Goal: Task Accomplishment & Management: Manage account settings

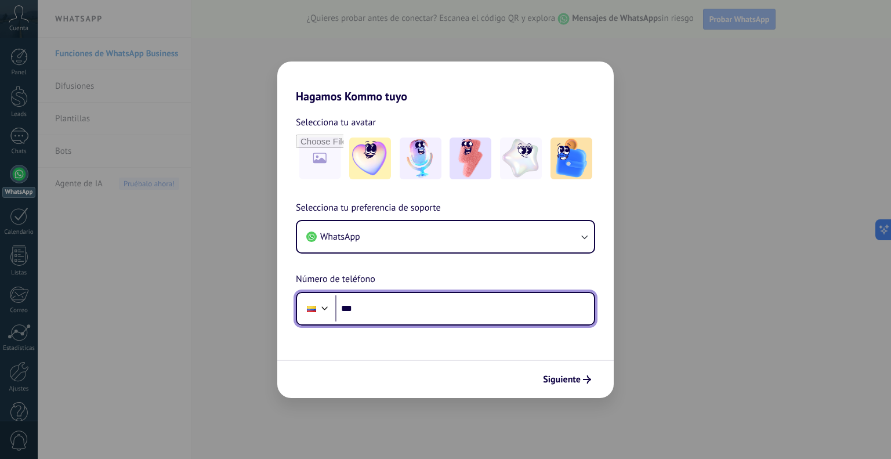
click at [451, 308] on input "***" at bounding box center [464, 308] width 259 height 27
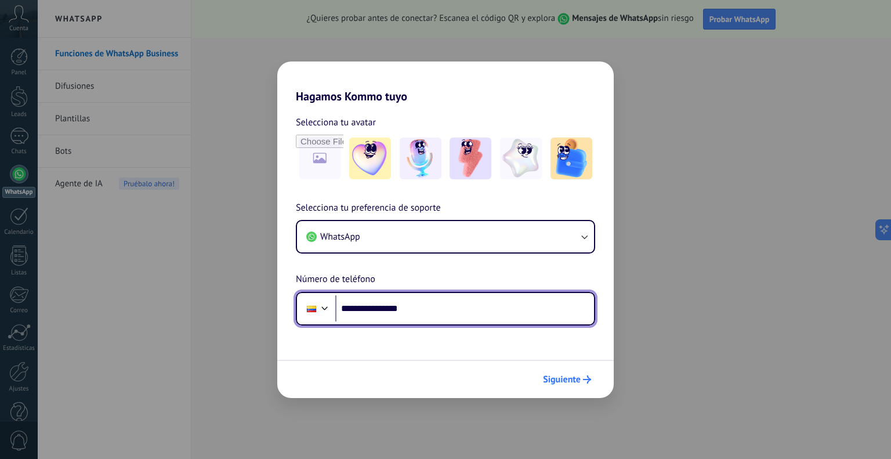
type input "**********"
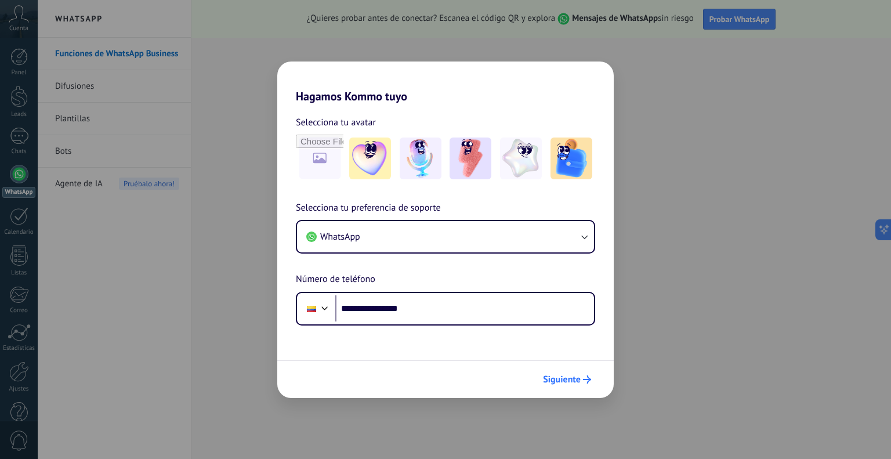
click at [571, 377] on span "Siguiente" at bounding box center [562, 379] width 38 height 8
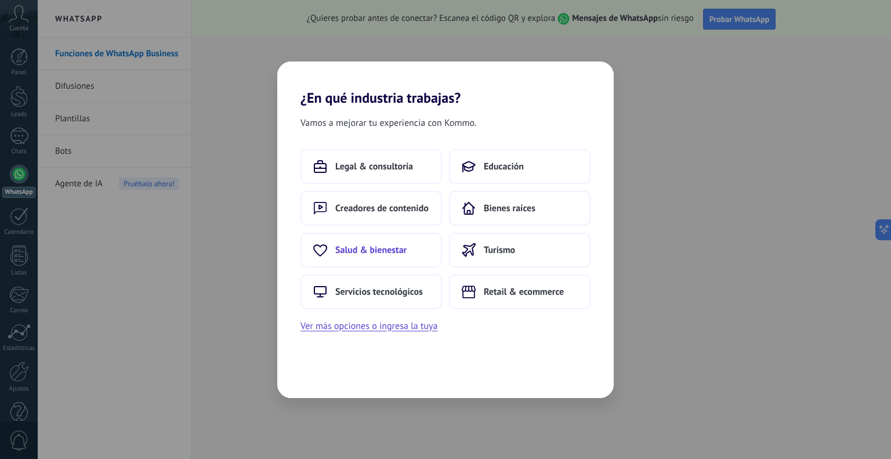
click at [402, 245] on span "Salud & bienestar" at bounding box center [370, 250] width 71 height 12
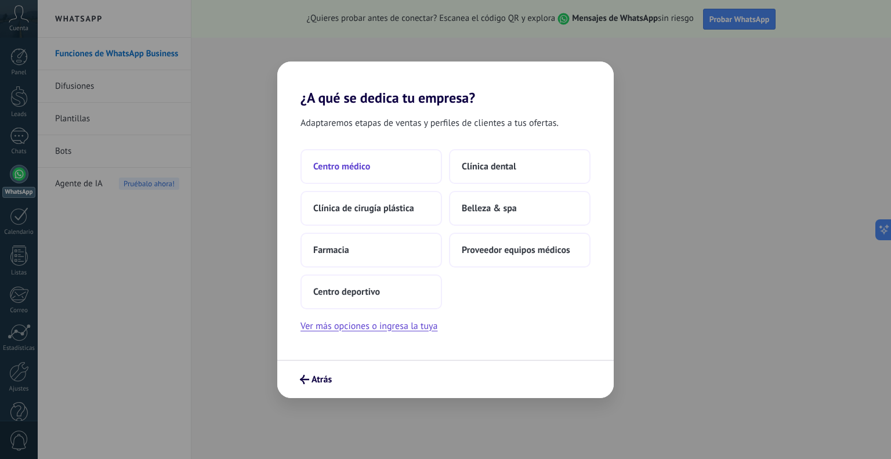
click at [411, 162] on button "Centro médico" at bounding box center [370, 166] width 141 height 35
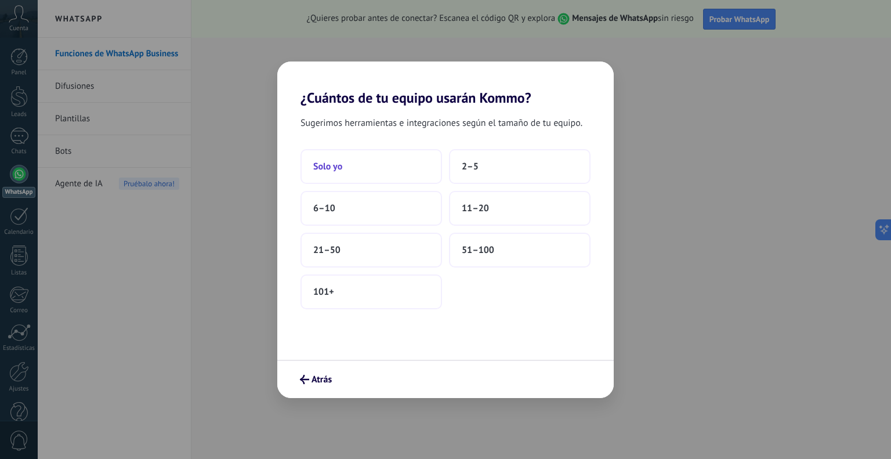
click at [382, 162] on button "Solo yo" at bounding box center [370, 166] width 141 height 35
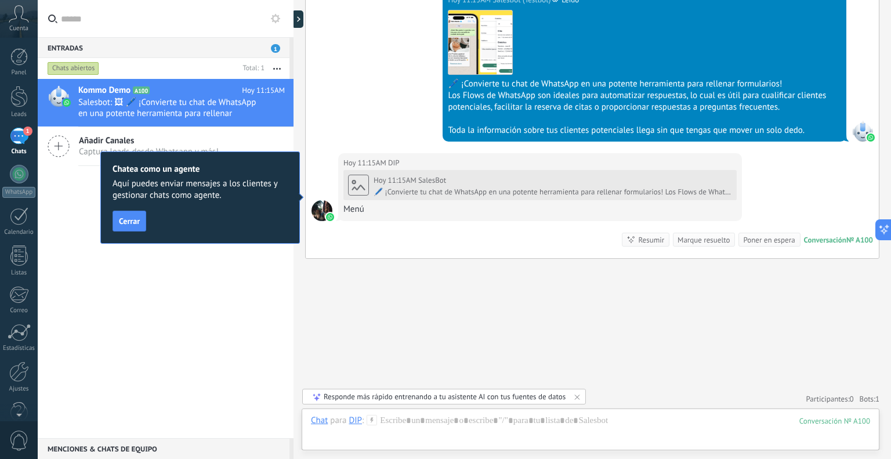
scroll to position [877, 0]
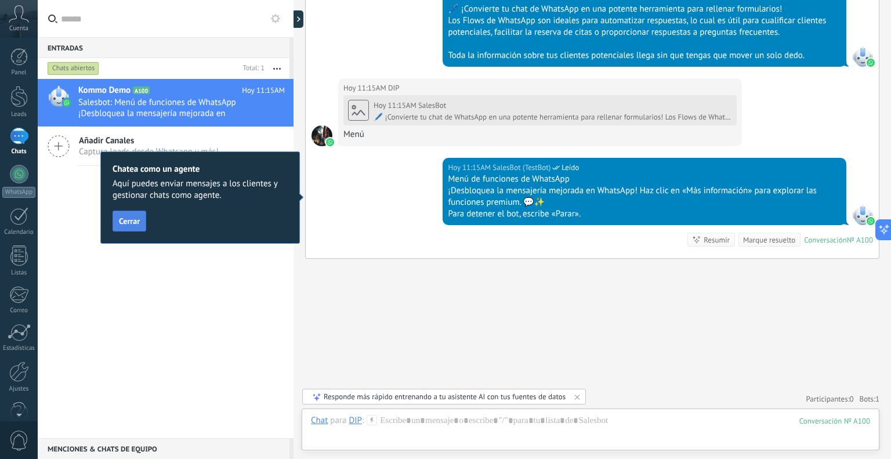
click at [128, 215] on button "Cerrar" at bounding box center [129, 220] width 34 height 21
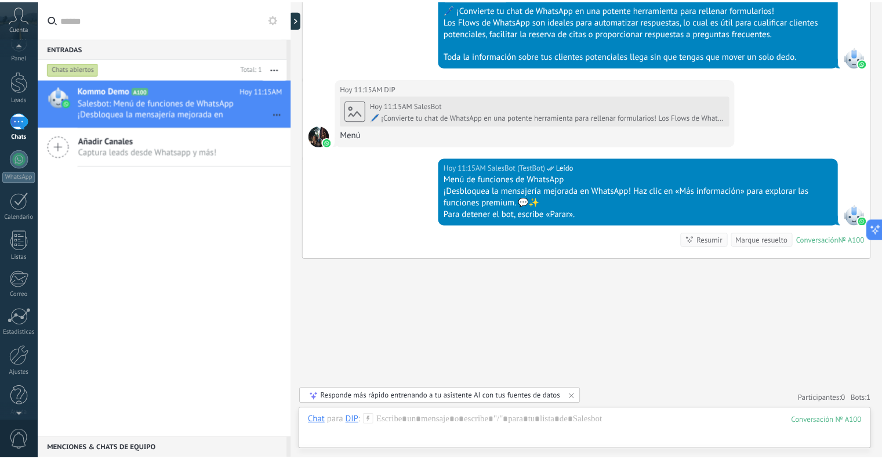
scroll to position [0, 0]
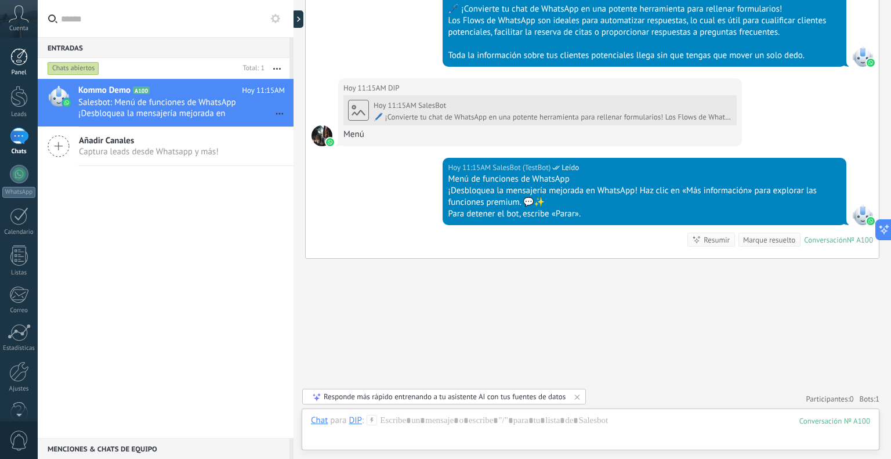
click at [13, 55] on div at bounding box center [18, 56] width 17 height 17
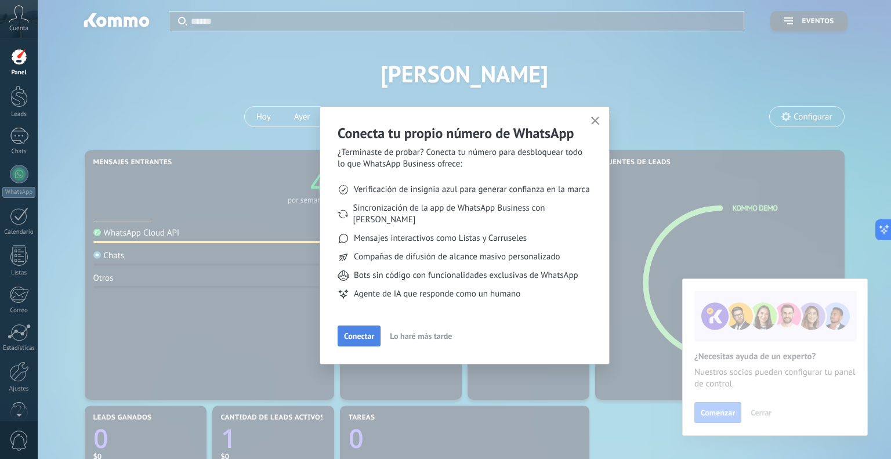
click at [365, 331] on button "Conectar" at bounding box center [358, 335] width 43 height 21
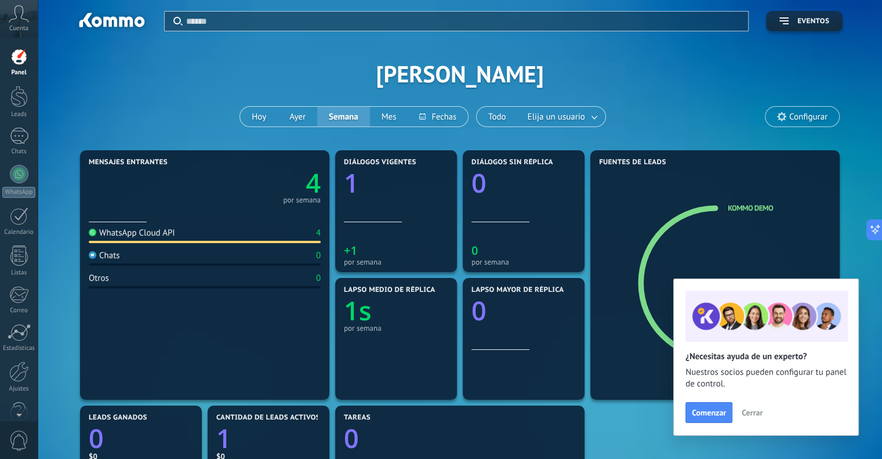
drag, startPoint x: 146, startPoint y: 82, endPoint x: 148, endPoint y: 34, distance: 48.2
click at [148, 34] on div "Aplicar Eventos [PERSON_NAME][DATE] [DATE] Semana Mes Todo Elija un usuario Con…" at bounding box center [460, 73] width 810 height 147
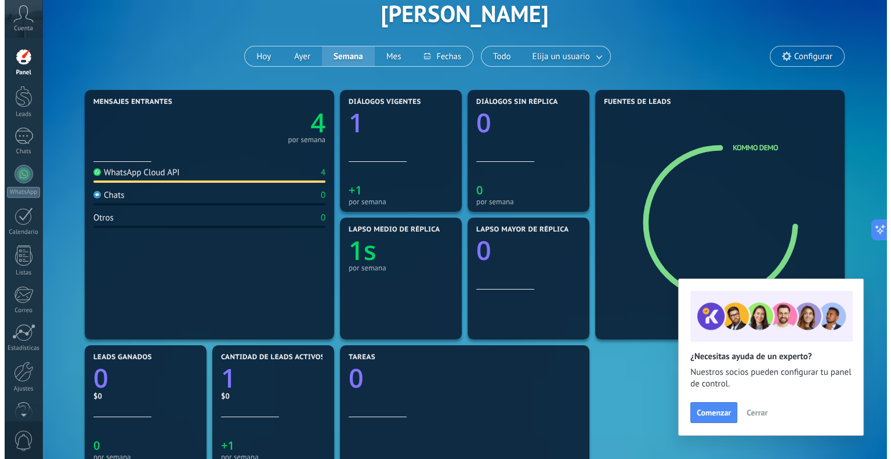
scroll to position [61, 0]
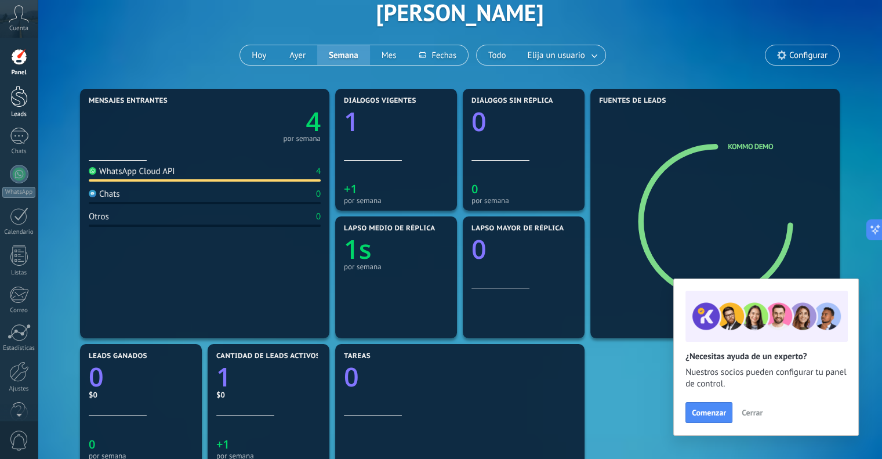
click at [14, 90] on div at bounding box center [18, 96] width 17 height 21
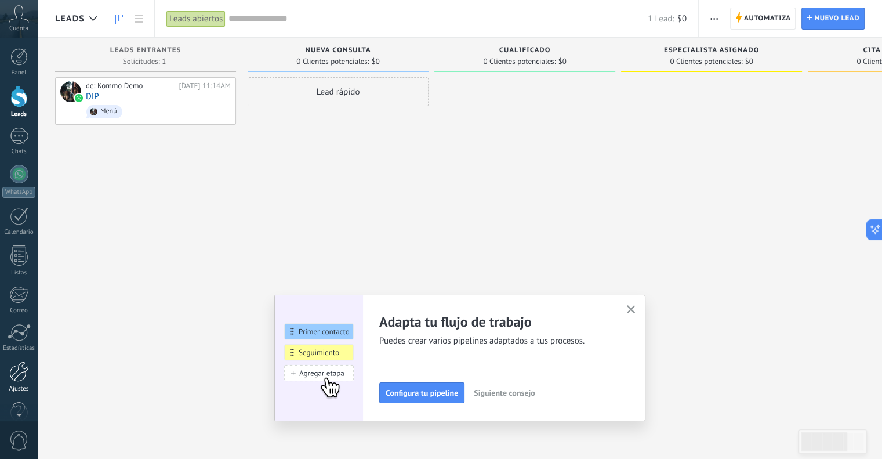
click at [16, 383] on link "Ajustes" at bounding box center [19, 376] width 38 height 31
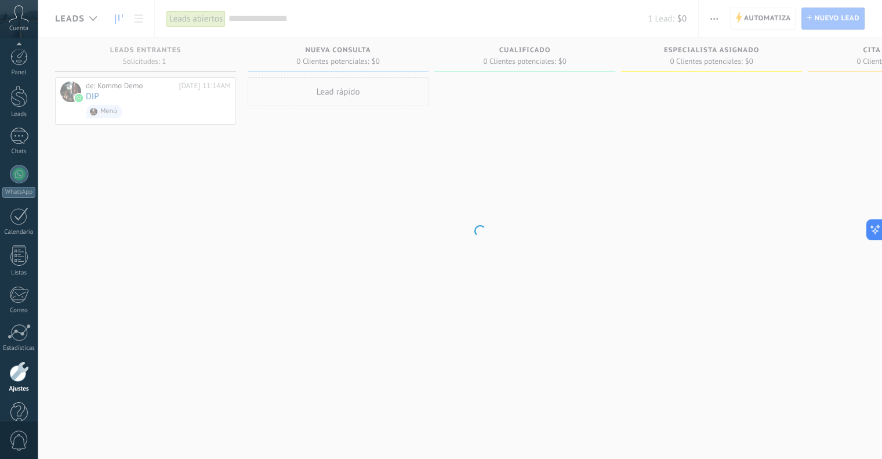
scroll to position [23, 0]
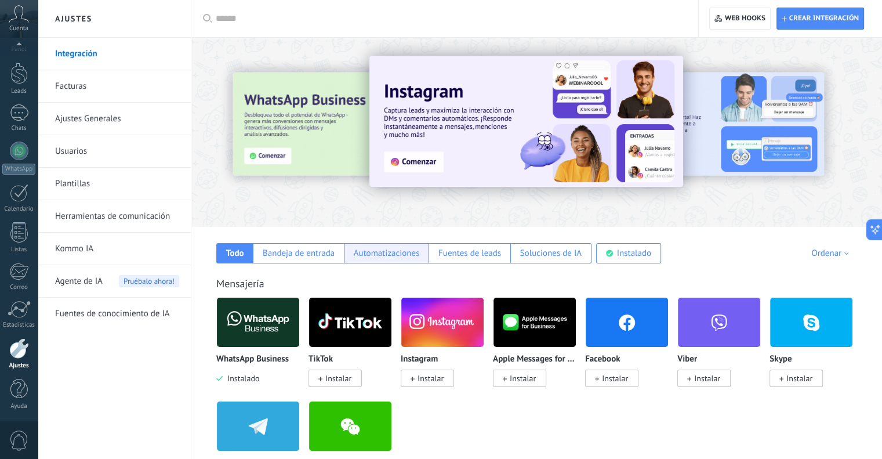
click at [381, 249] on div "Automatizaciones" at bounding box center [387, 253] width 66 height 11
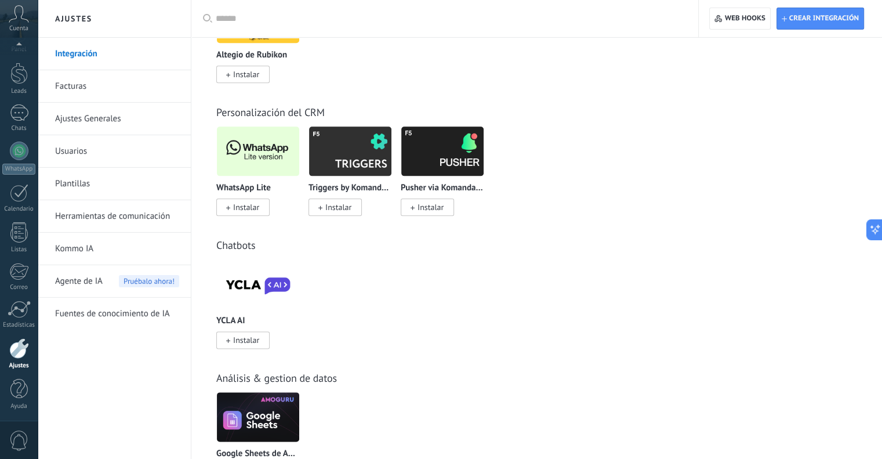
scroll to position [1366, 0]
click at [244, 289] on img at bounding box center [258, 284] width 82 height 56
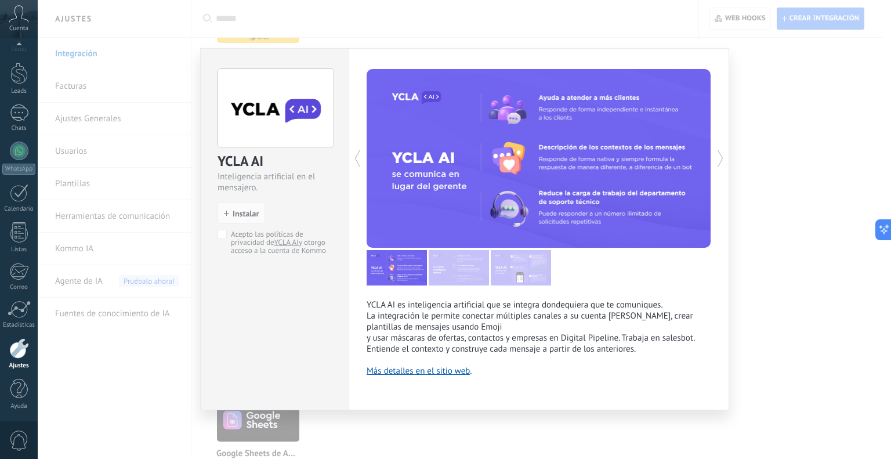
click at [837, 320] on div "YCLA AI Inteligencia artificial en el mensajero. install Instalar Acepto las po…" at bounding box center [464, 229] width 853 height 459
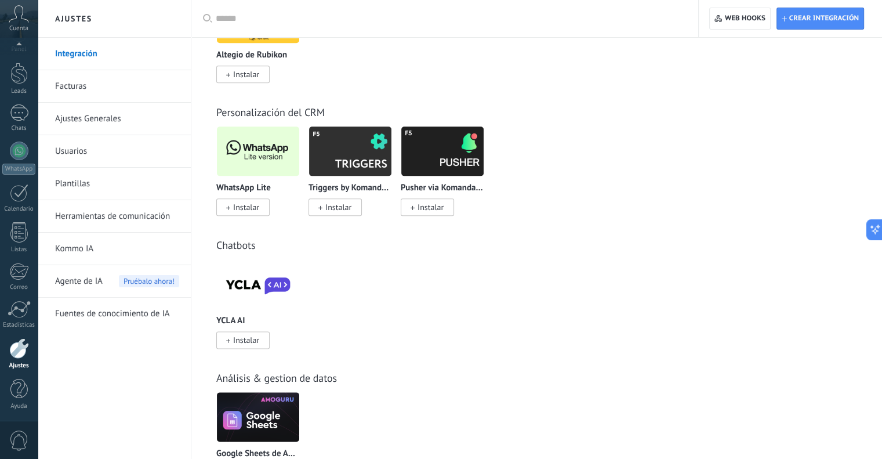
click at [227, 282] on img at bounding box center [258, 284] width 82 height 56
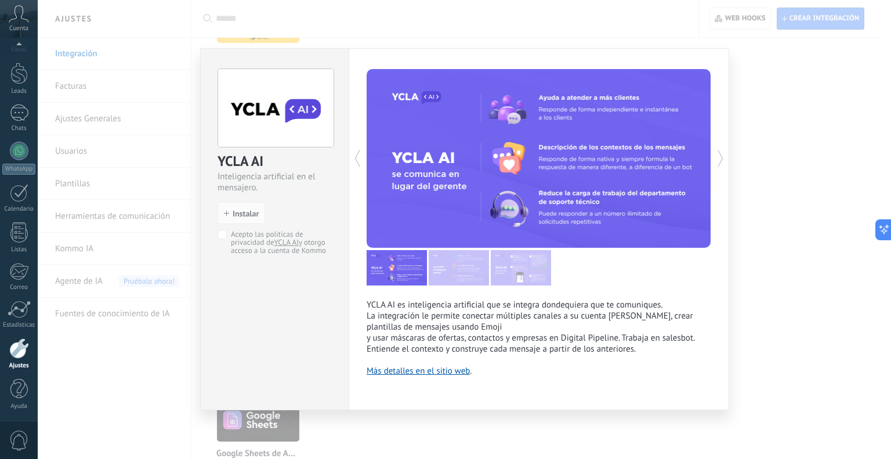
click at [752, 343] on div "YCLA AI Inteligencia artificial en el mensajero. install Instalar Acepto las po…" at bounding box center [464, 229] width 853 height 459
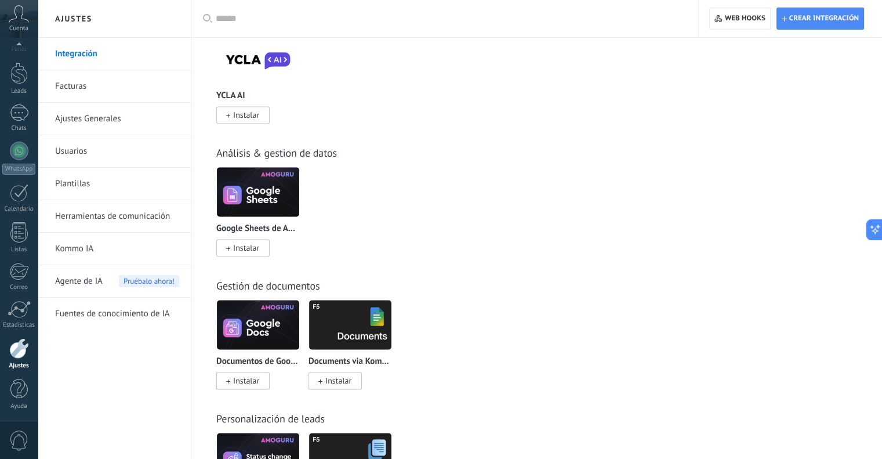
scroll to position [1602, 0]
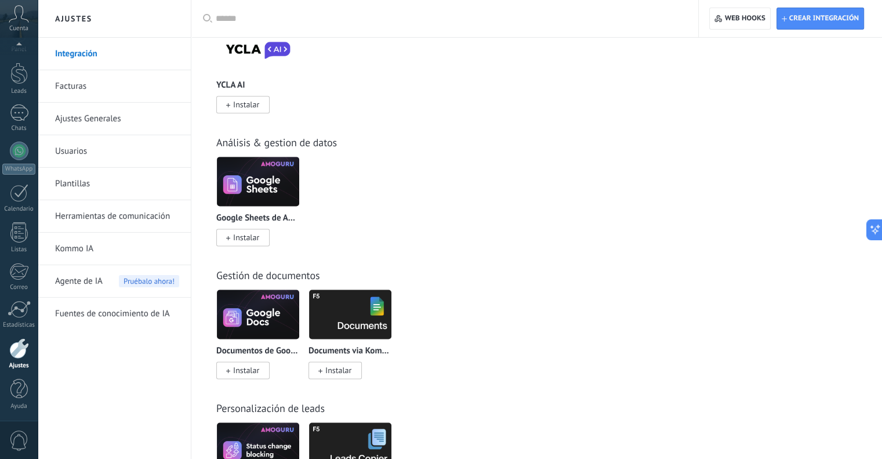
click at [244, 242] on span "Instalar" at bounding box center [246, 237] width 26 height 10
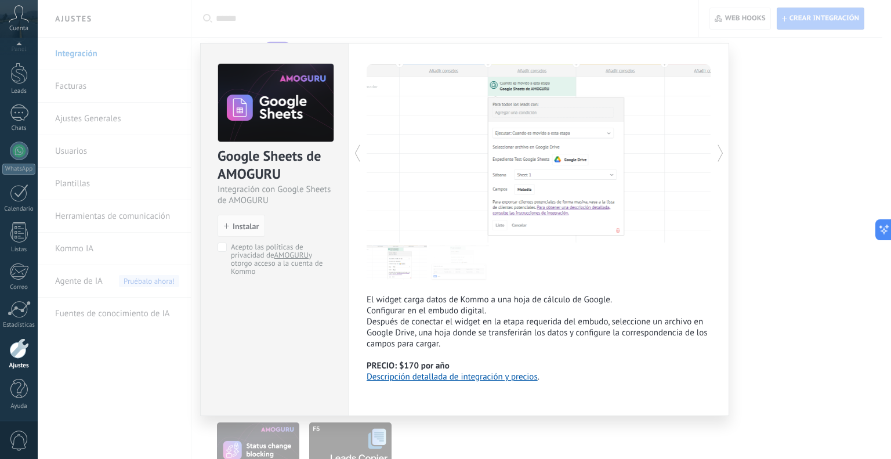
click at [800, 333] on div "Google Sheets de AMOGURU Integración con Google Sheets de AMOGURU install Insta…" at bounding box center [464, 229] width 853 height 459
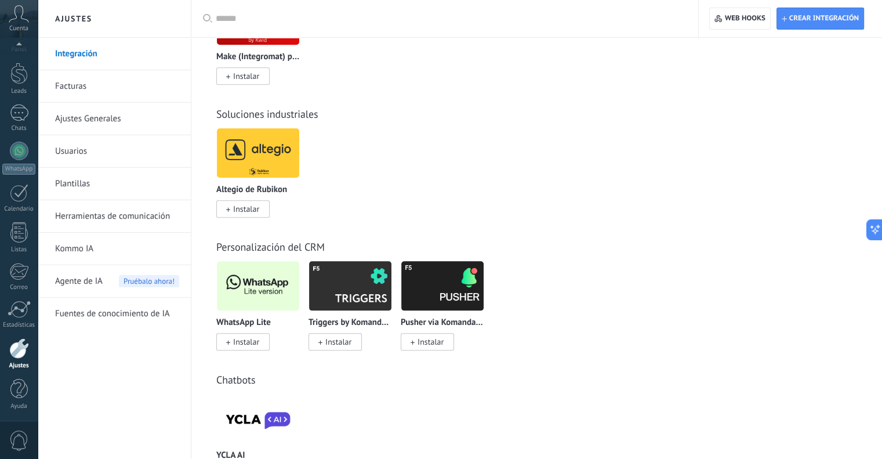
scroll to position [1234, 0]
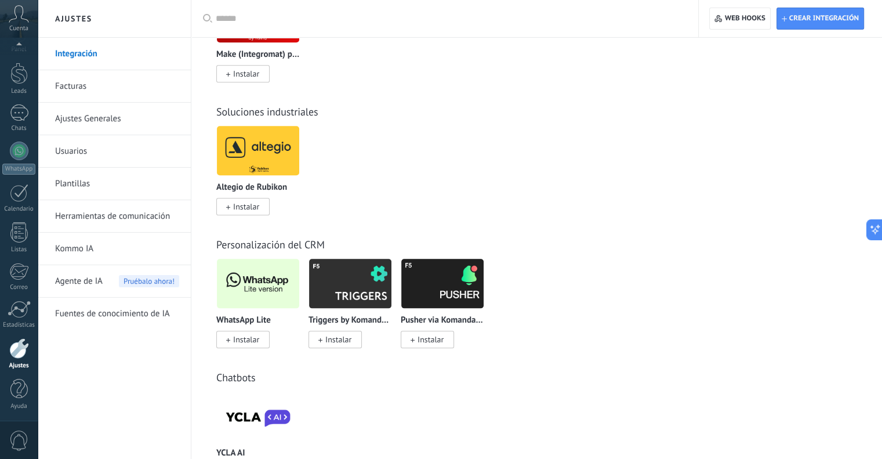
click at [89, 50] on link "Integración" at bounding box center [117, 54] width 124 height 32
click at [71, 188] on link "Plantillas" at bounding box center [117, 184] width 124 height 32
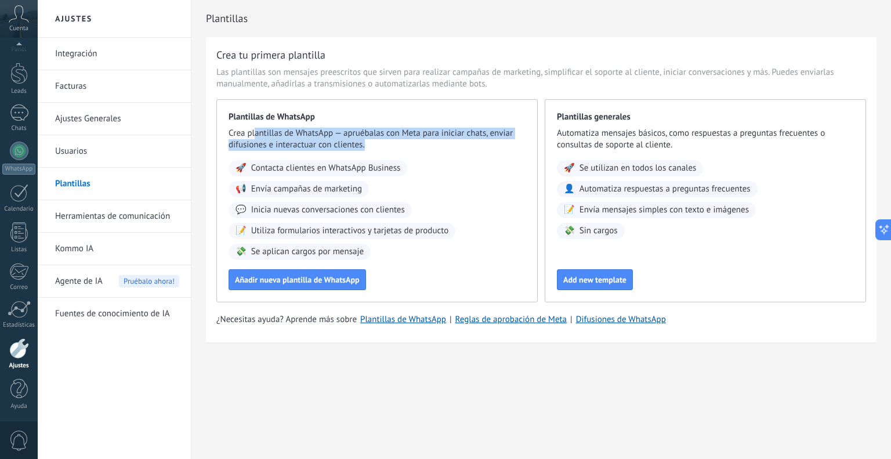
drag, startPoint x: 256, startPoint y: 139, endPoint x: 364, endPoint y: 144, distance: 108.6
click at [364, 144] on span "Crea plantillas de WhatsApp — apruébalas con Meta para iniciar chats, enviar di…" at bounding box center [376, 139] width 297 height 23
click at [99, 215] on link "Herramientas de comunicación" at bounding box center [117, 216] width 124 height 32
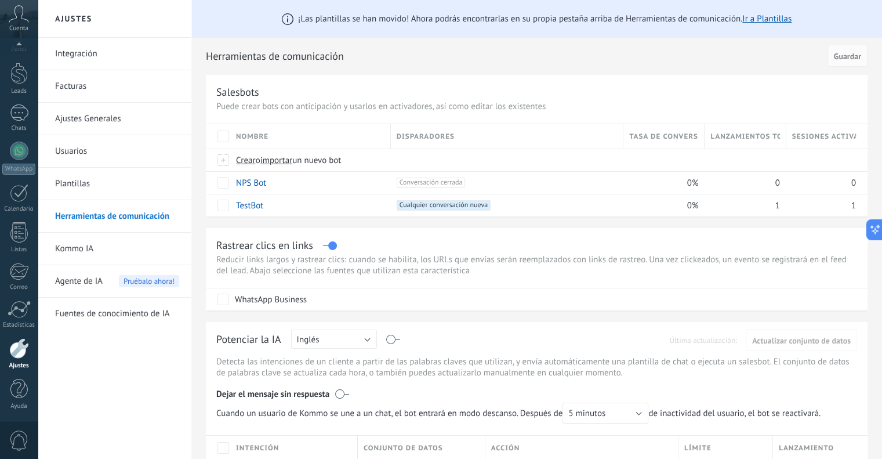
click at [591, 231] on div "Rastrear clics en links Reducir links largos y rastrear clics: cuando se habili…" at bounding box center [537, 269] width 662 height 82
